Goal: Task Accomplishment & Management: Use online tool/utility

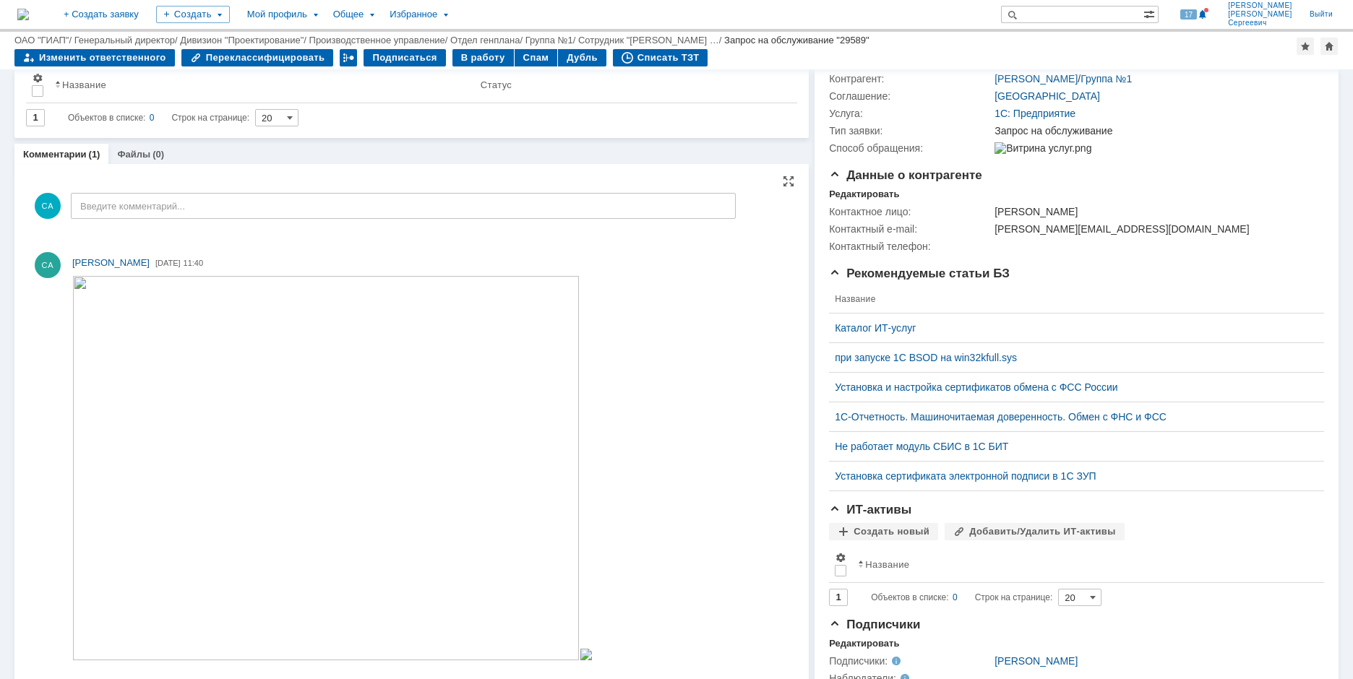
scroll to position [134, 0]
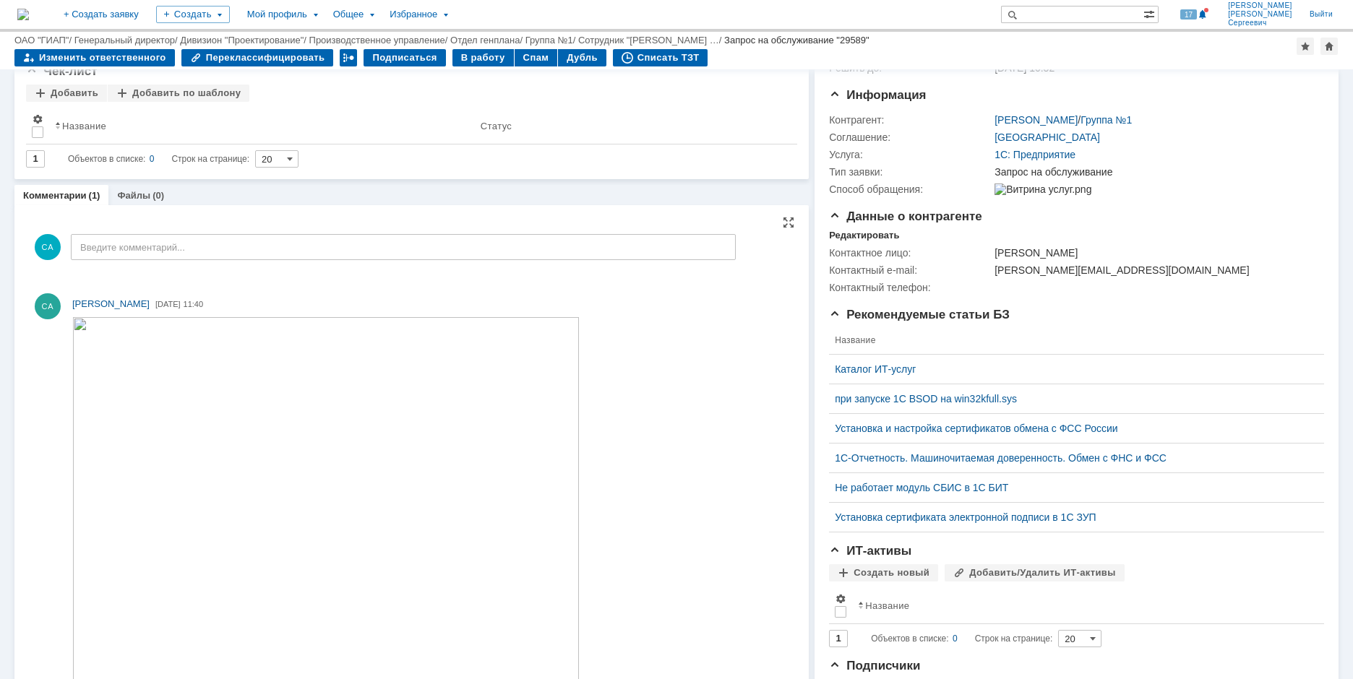
click at [339, 439] on img at bounding box center [325, 509] width 507 height 384
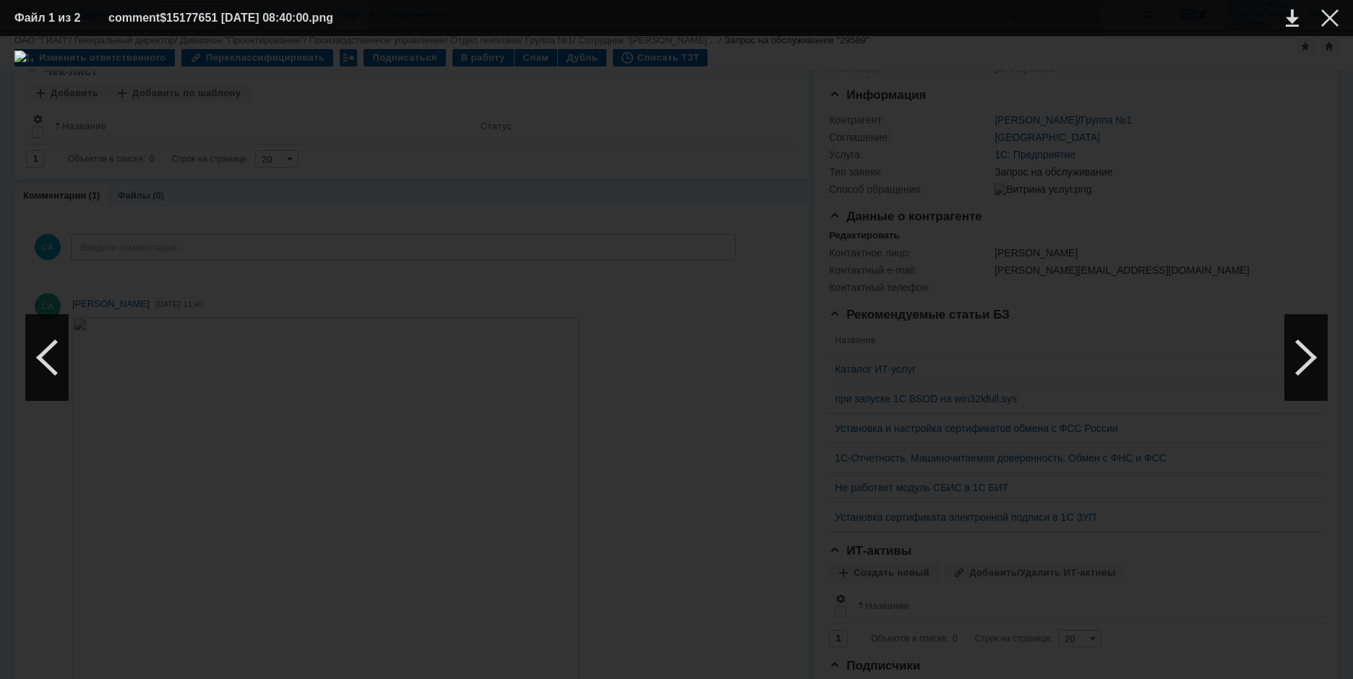
click at [1161, 291] on div at bounding box center [676, 358] width 1324 height 614
click at [1329, 15] on div at bounding box center [1329, 17] width 17 height 17
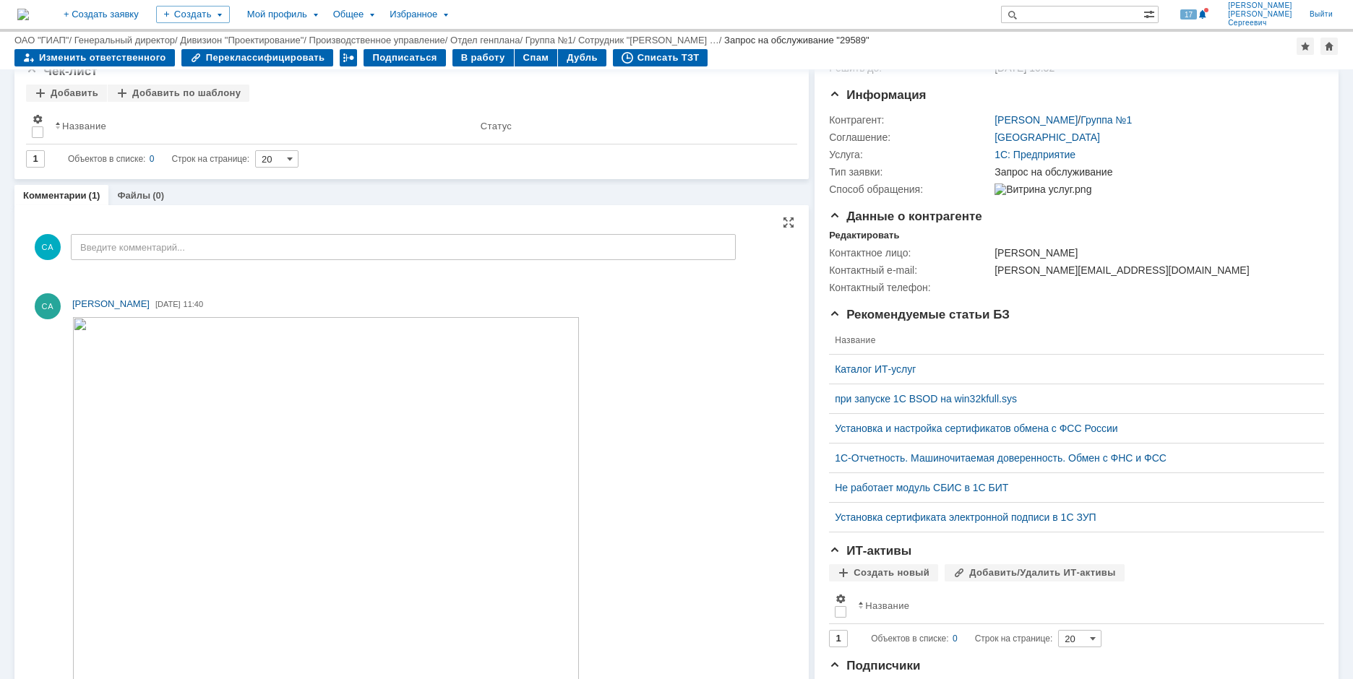
scroll to position [351, 0]
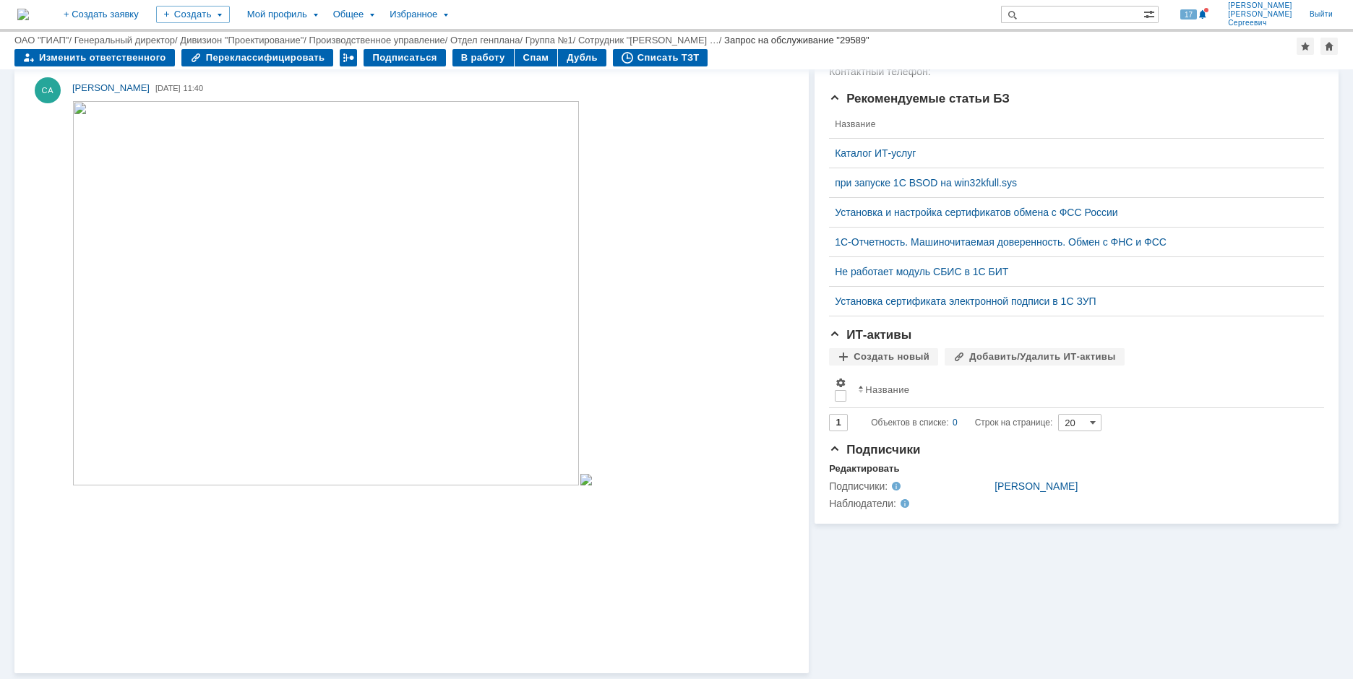
click at [329, 488] on div at bounding box center [332, 294] width 520 height 387
click at [579, 486] on img at bounding box center [585, 480] width 13 height 12
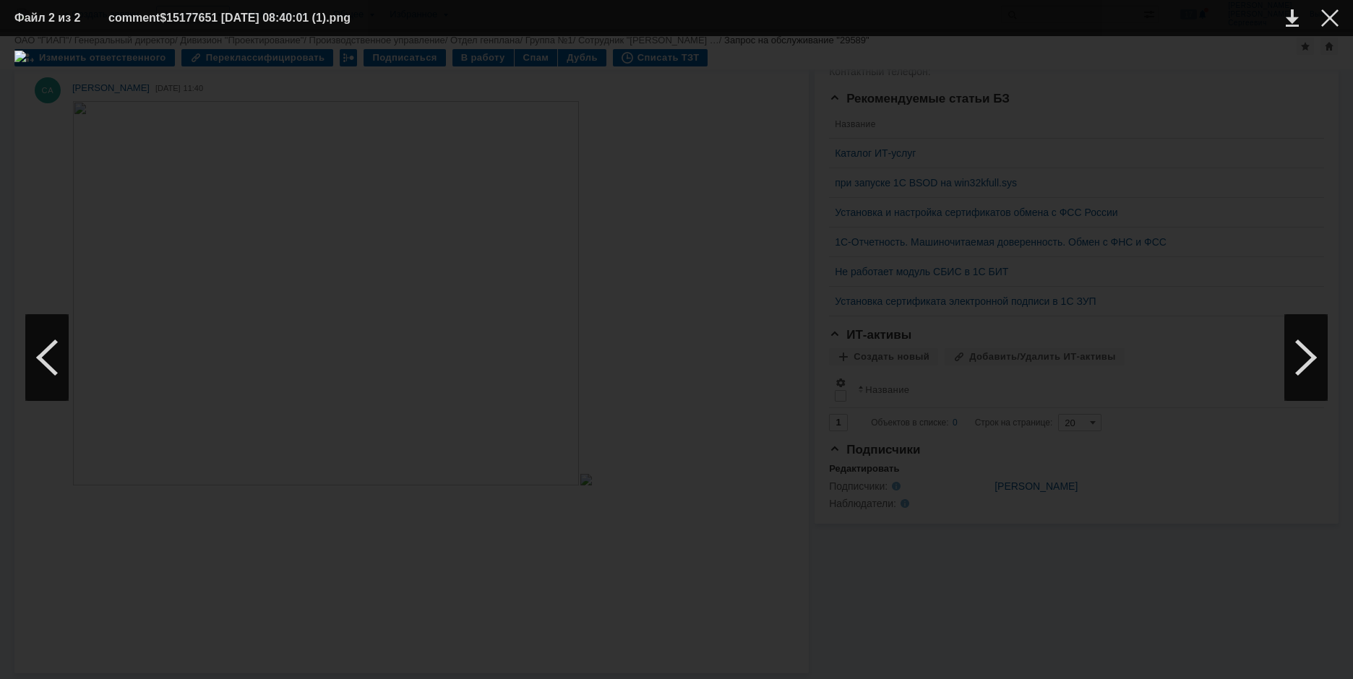
click at [527, 470] on div at bounding box center [676, 358] width 1324 height 614
click at [547, 330] on div at bounding box center [676, 358] width 1324 height 614
click at [1319, 22] on td at bounding box center [1318, 18] width 40 height 22
click at [1319, 14] on td at bounding box center [1318, 18] width 40 height 22
click at [1330, 12] on div at bounding box center [1329, 17] width 17 height 17
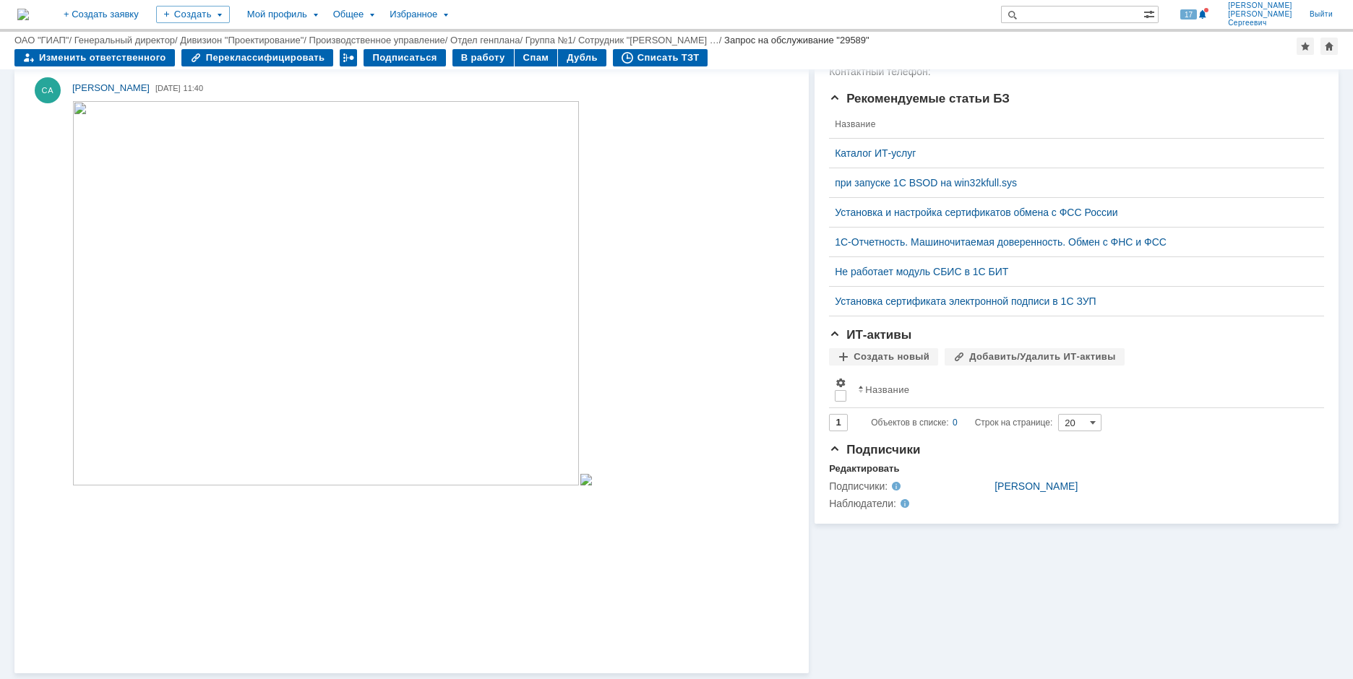
click at [418, 233] on img at bounding box center [325, 293] width 507 height 384
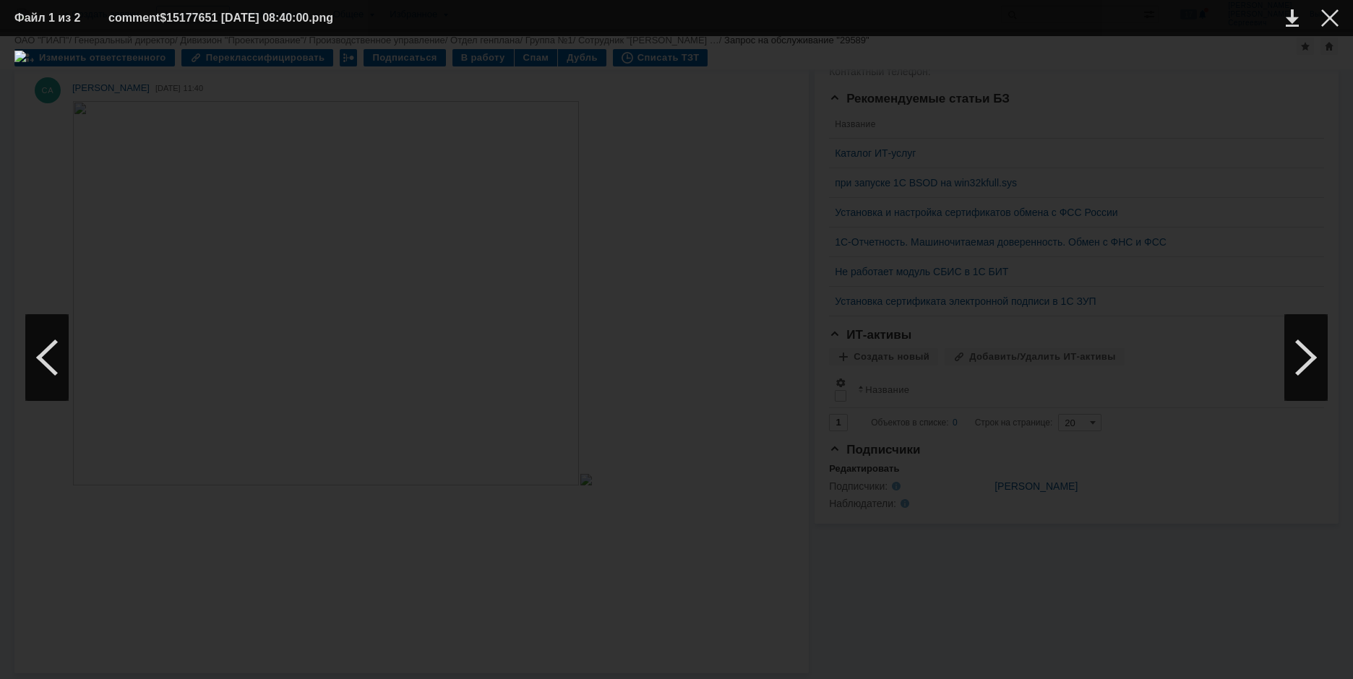
click at [1126, 328] on div at bounding box center [676, 358] width 1324 height 614
click at [1321, 20] on div at bounding box center [1329, 17] width 17 height 17
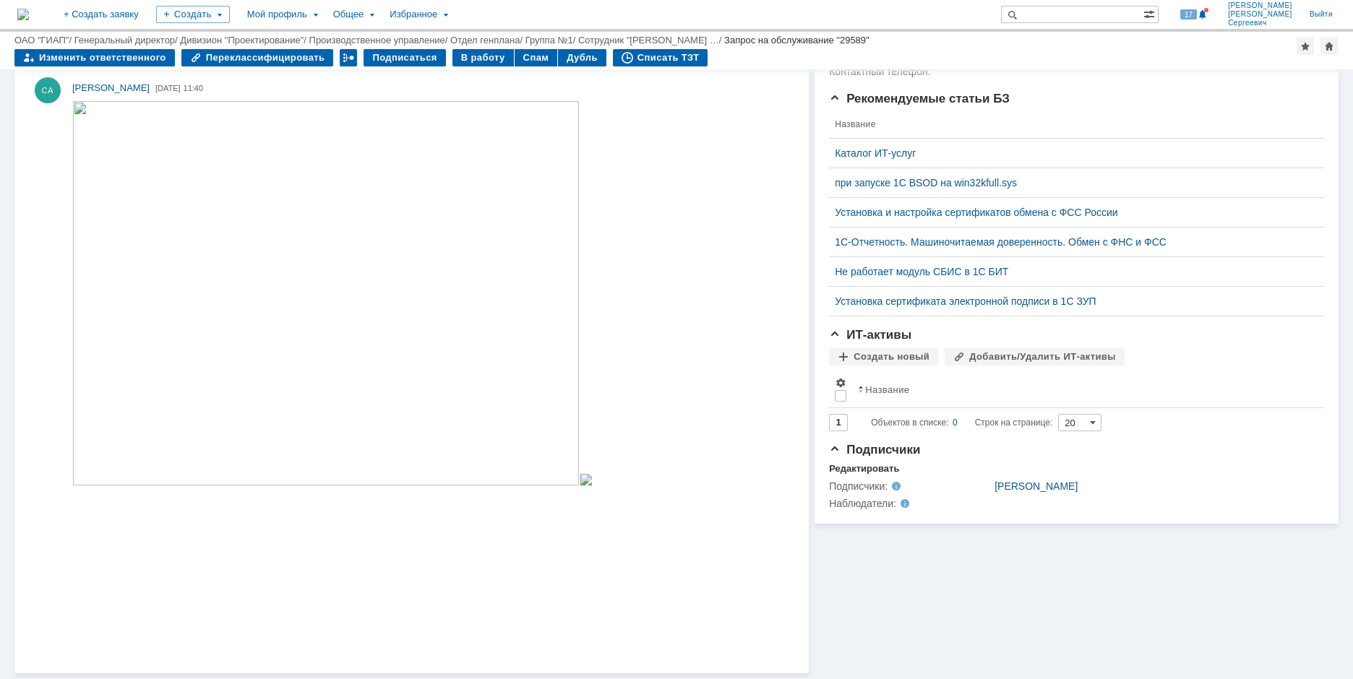
click at [323, 488] on div at bounding box center [332, 294] width 520 height 387
click at [579, 486] on img at bounding box center [585, 480] width 13 height 12
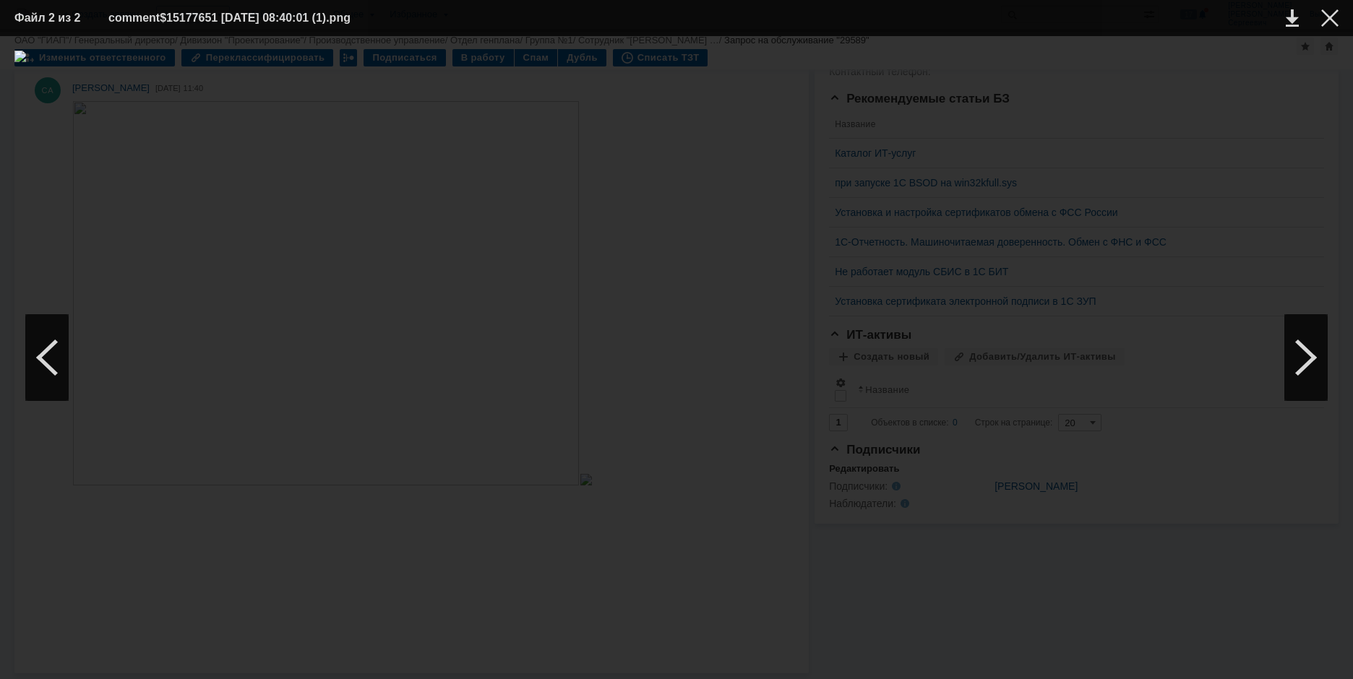
click at [405, 300] on div at bounding box center [676, 358] width 1324 height 614
drag, startPoint x: 1343, startPoint y: 25, endPoint x: 1326, endPoint y: 11, distance: 21.6
click at [1343, 23] on table "Файл 2 из 2 comment$15177651 [DATE] 08:40:01 (1).png" at bounding box center [676, 18] width 1353 height 36
click at [1326, 11] on div at bounding box center [1329, 17] width 17 height 17
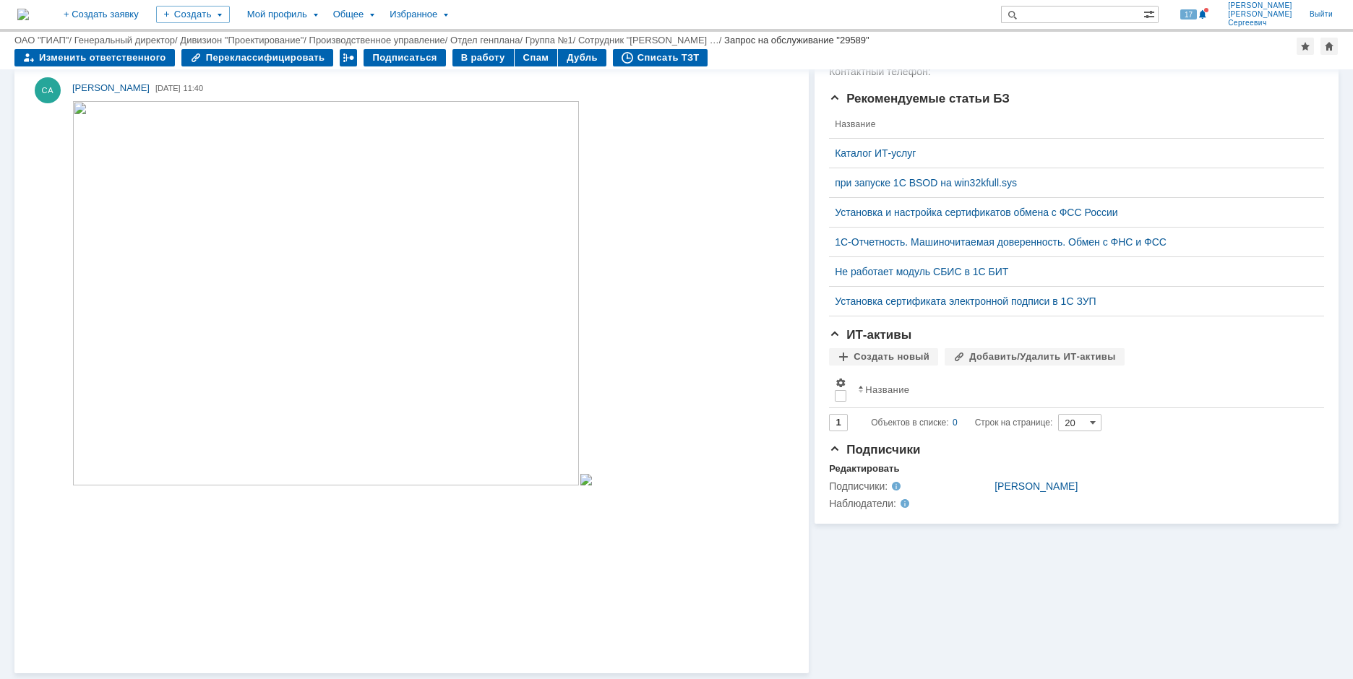
scroll to position [0, 0]
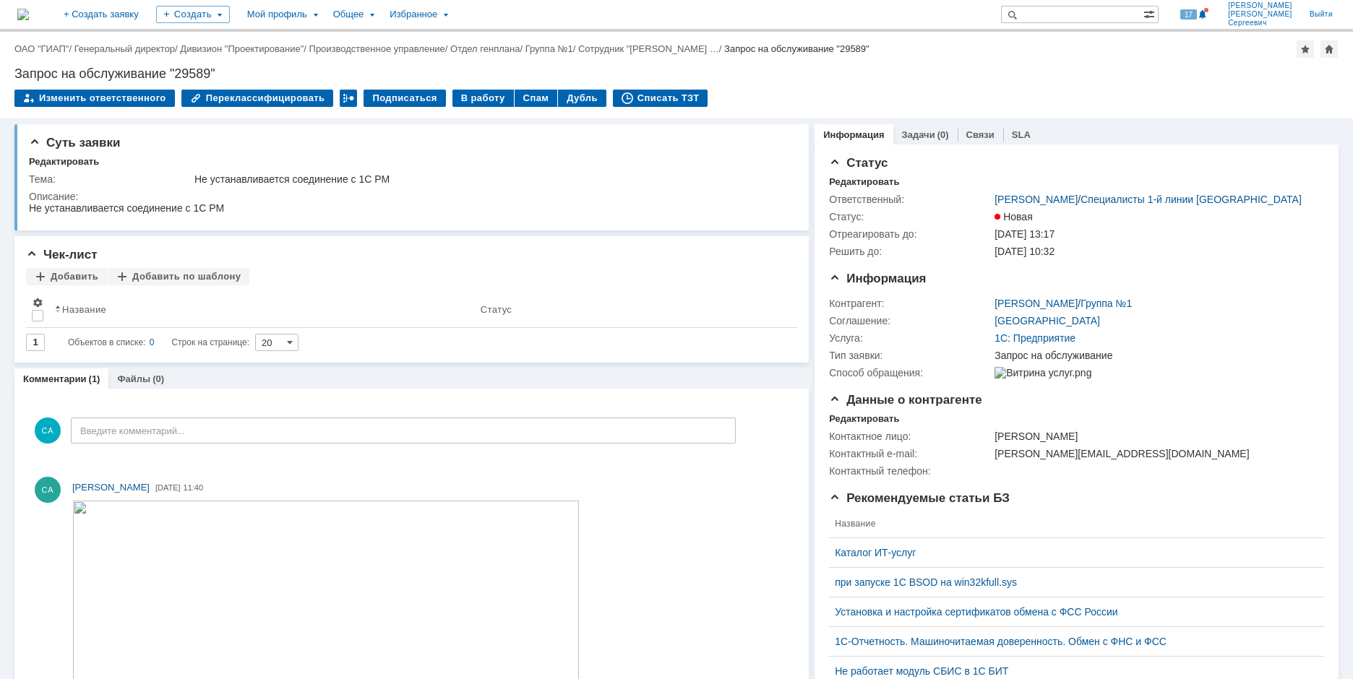
click at [464, 108] on td "В работу" at bounding box center [483, 99] width 62 height 19
click at [464, 100] on div "В работу" at bounding box center [482, 98] width 61 height 17
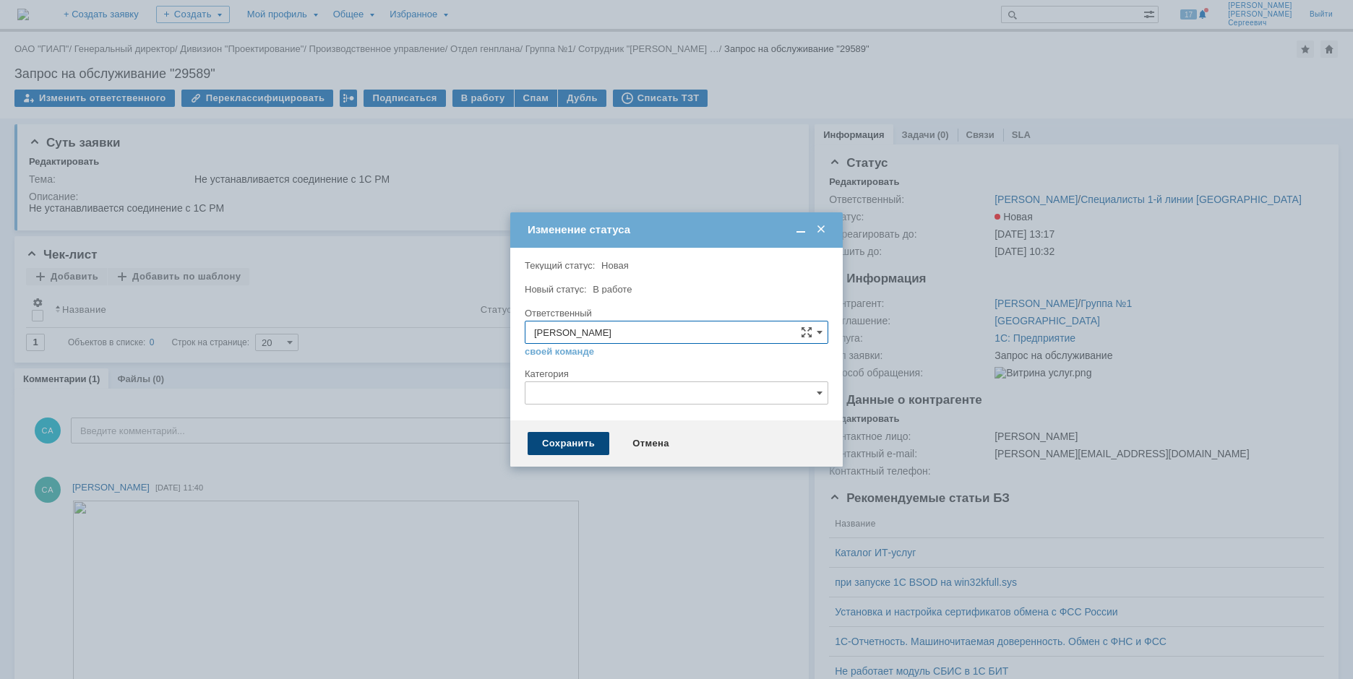
click at [555, 444] on div "Сохранить" at bounding box center [568, 443] width 82 height 23
